Goal: Browse casually: Explore the website without a specific task or goal

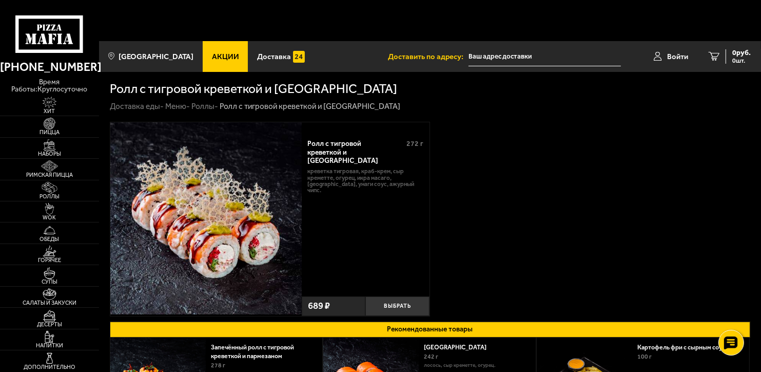
click at [205, 102] on link "Роллы -" at bounding box center [204, 106] width 27 height 9
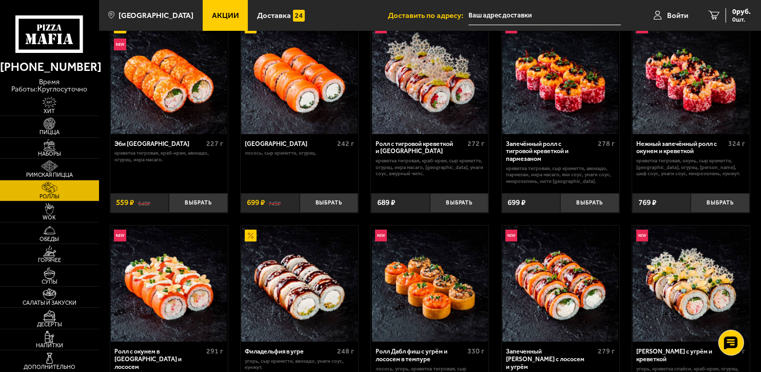
scroll to position [205, 0]
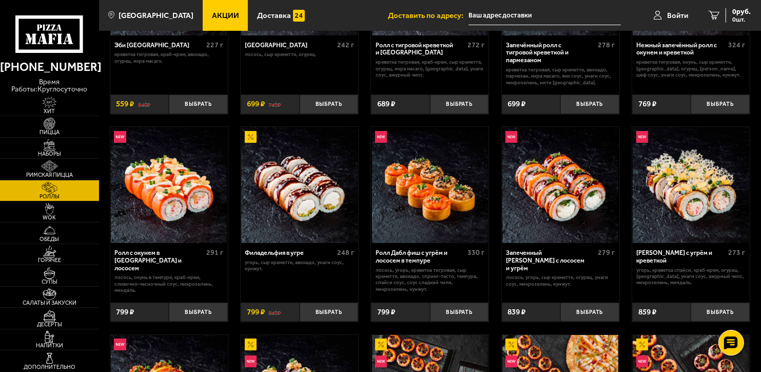
click at [362, 203] on div "Эби Калифорния 227 г креветка тигровая, краб-крем, [GEOGRAPHIC_DATA], огурец, и…" at bounding box center [430, 323] width 662 height 831
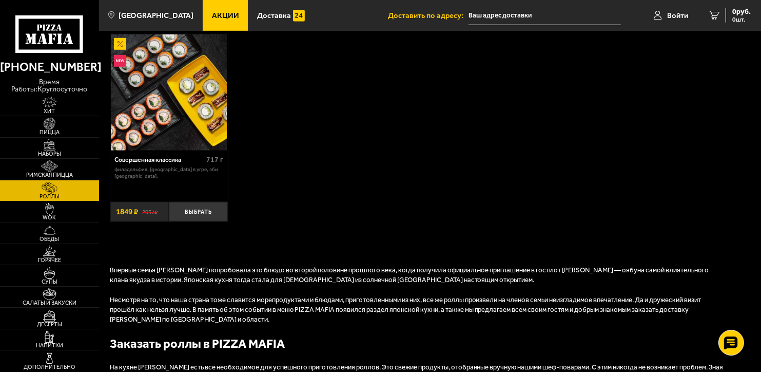
scroll to position [719, 0]
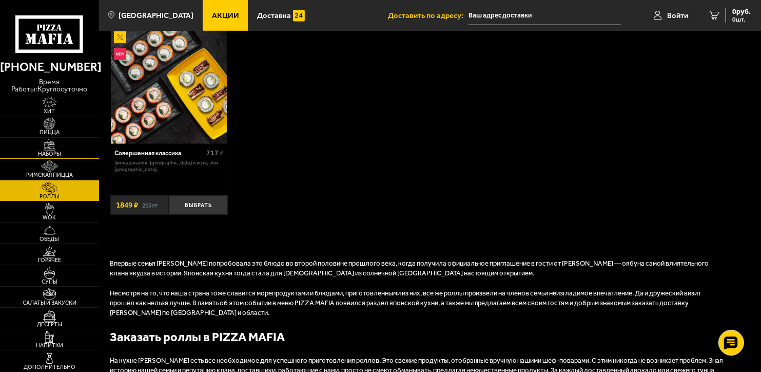
click at [50, 140] on img at bounding box center [49, 145] width 30 height 12
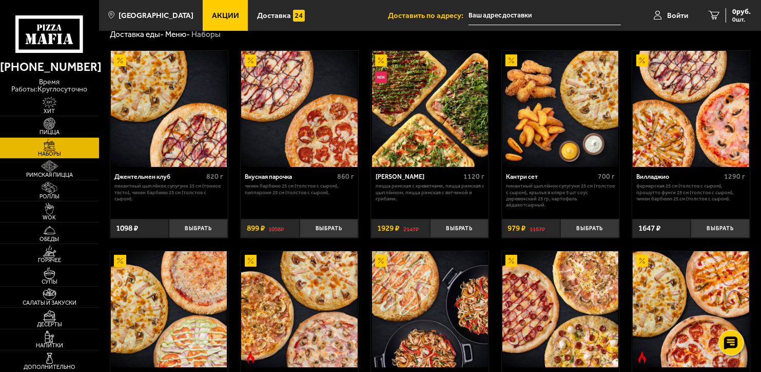
scroll to position [51, 0]
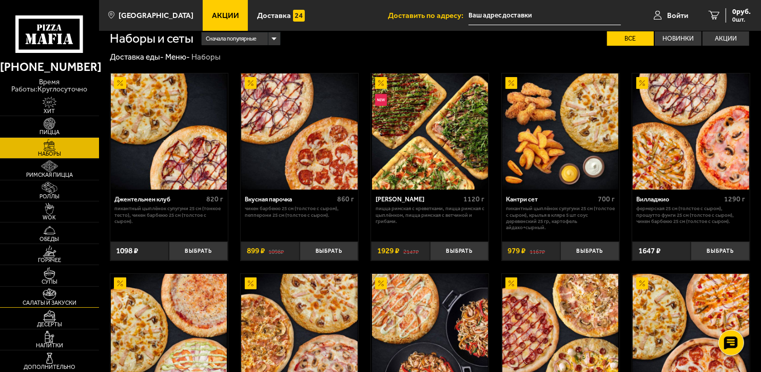
click at [49, 296] on img at bounding box center [49, 294] width 30 height 12
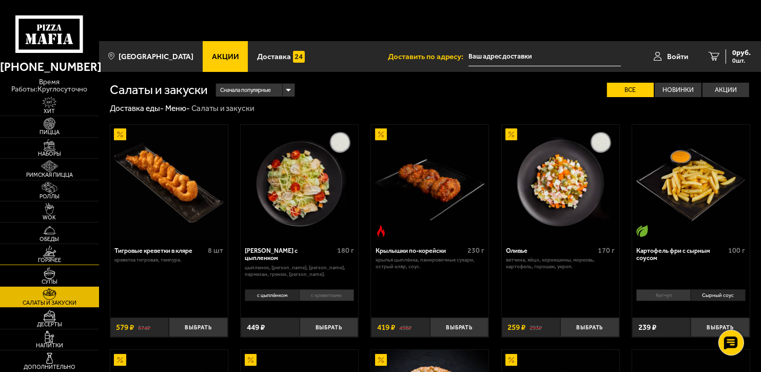
click at [47, 252] on img at bounding box center [49, 251] width 30 height 12
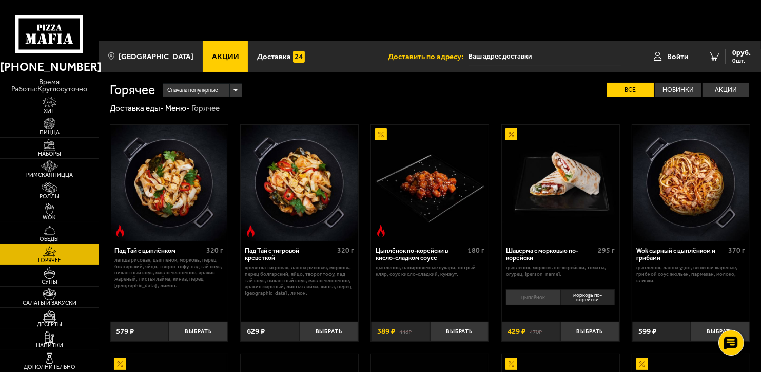
click at [541, 289] on li "цыплёнок" at bounding box center [533, 296] width 54 height 15
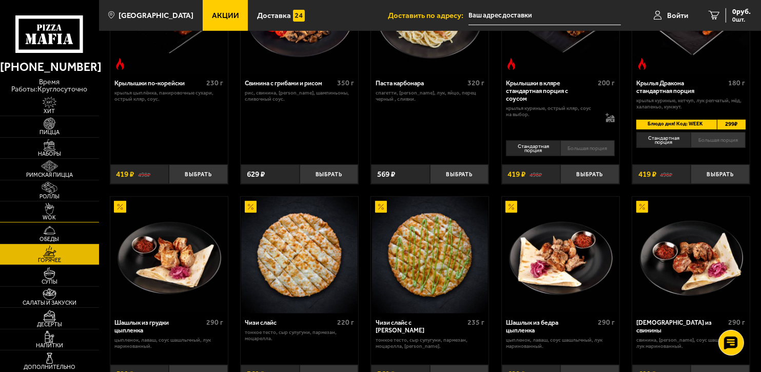
scroll to position [452, 0]
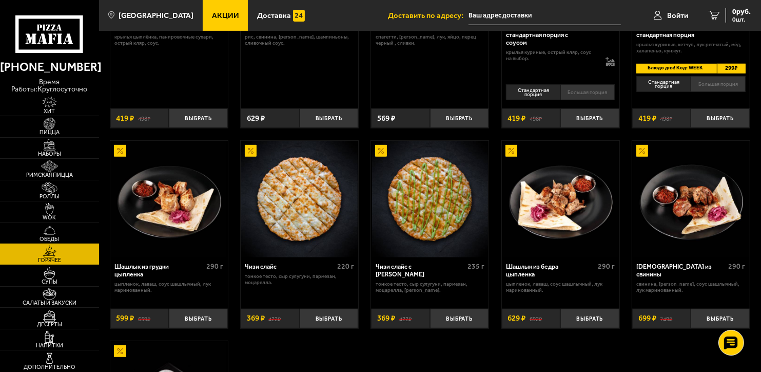
click at [43, 233] on img at bounding box center [49, 230] width 30 height 12
